Goal: Information Seeking & Learning: Learn about a topic

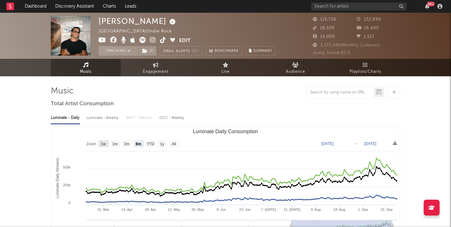
click at [103, 144] on text "1w" at bounding box center [103, 144] width 5 height 4
select select "1w"
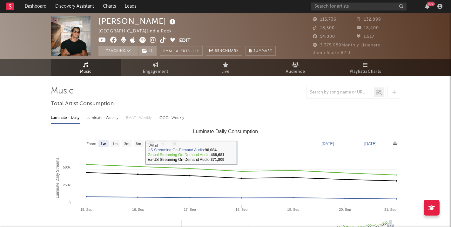
click at [334, 142] on text "[DATE]" at bounding box center [328, 143] width 12 height 4
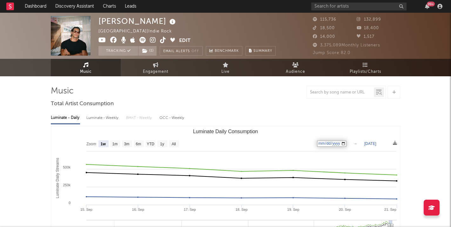
type input "[DATE]"
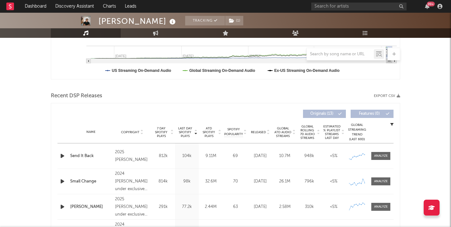
scroll to position [173, 0]
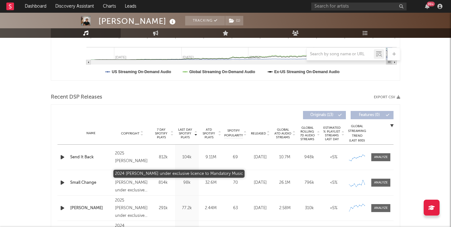
click at [124, 186] on div "2024 [PERSON_NAME] under exclusive licence to Mandatory Music" at bounding box center [132, 182] width 35 height 23
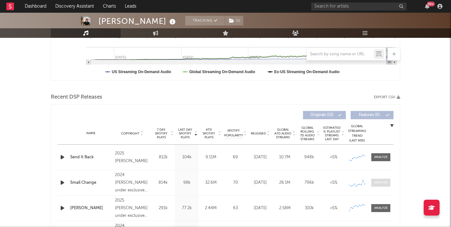
click at [381, 181] on div at bounding box center [381, 182] width 14 height 5
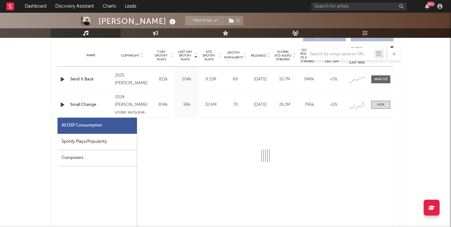
scroll to position [251, 0]
click at [93, 143] on div "Spotify Plays/Popularity" at bounding box center [97, 141] width 79 height 16
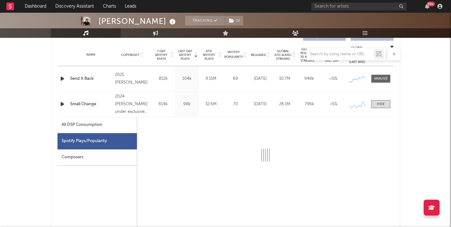
select select "6m"
select select "1w"
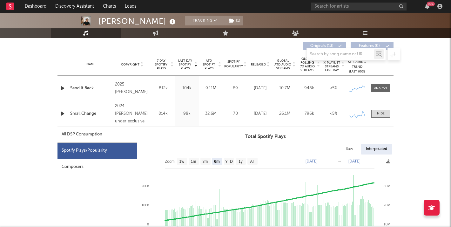
scroll to position [242, 0]
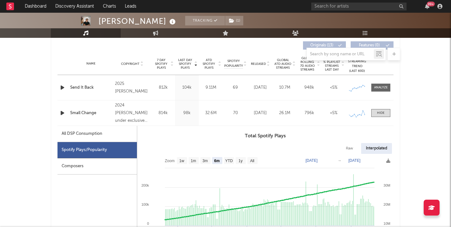
click at [62, 111] on icon "button" at bounding box center [62, 113] width 7 height 8
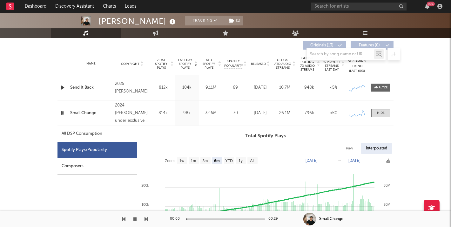
click at [62, 111] on icon "button" at bounding box center [62, 113] width 6 height 8
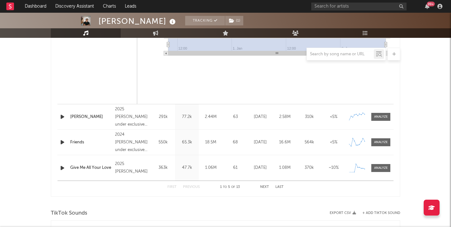
scroll to position [563, 0]
